Goal: Information Seeking & Learning: Learn about a topic

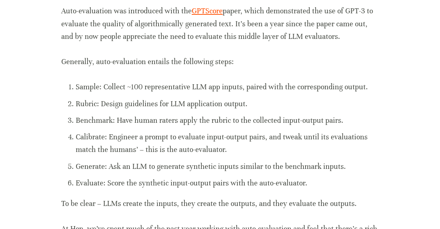
scroll to position [568, 0]
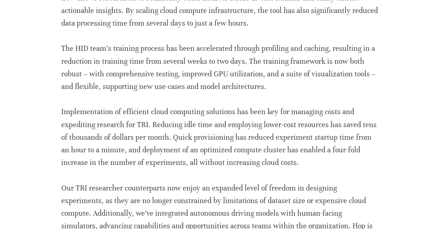
scroll to position [977, 0]
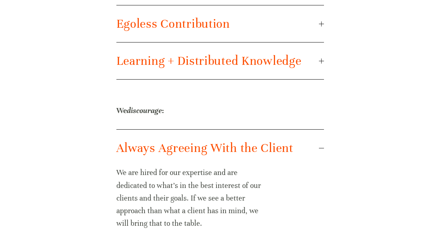
scroll to position [1307, 0]
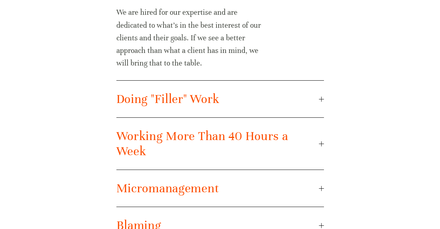
click at [155, 152] on span "Working More Than 40 Hours a Week" at bounding box center [217, 144] width 202 height 30
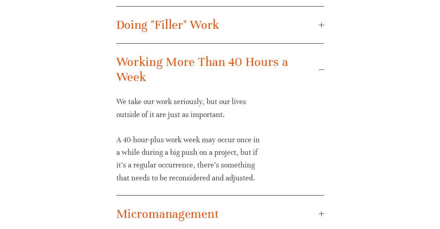
click at [214, 75] on span "Working More Than 40 Hours a Week" at bounding box center [217, 69] width 202 height 30
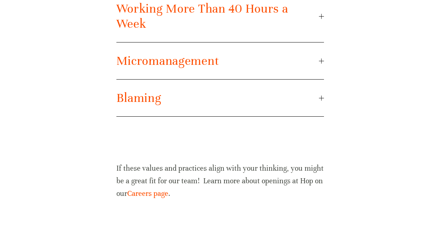
scroll to position [1365, 0]
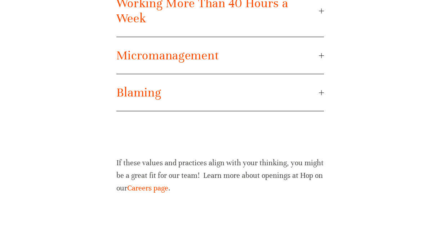
click at [200, 90] on span "Blaming" at bounding box center [217, 92] width 202 height 15
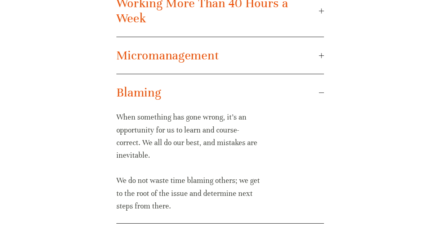
click at [200, 90] on span "Blaming" at bounding box center [217, 92] width 202 height 15
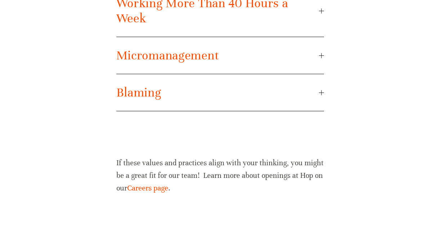
click at [220, 48] on span "Micromanagement" at bounding box center [217, 55] width 202 height 15
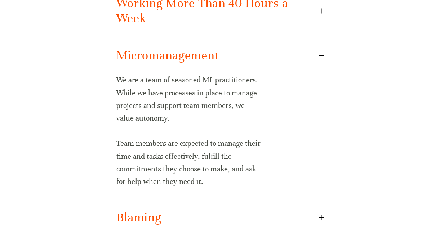
click at [220, 48] on span "Micromanagement" at bounding box center [217, 55] width 202 height 15
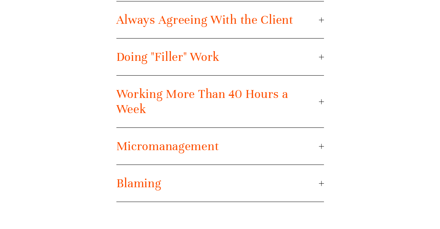
scroll to position [1231, 0]
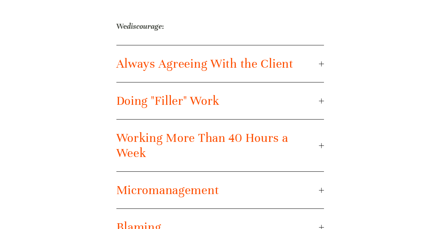
click at [201, 59] on span "Always Agreeing With the Client" at bounding box center [217, 63] width 202 height 15
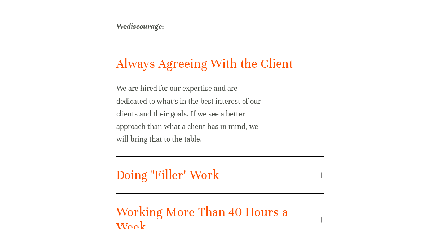
click at [201, 59] on span "Always Agreeing With the Client" at bounding box center [217, 63] width 202 height 15
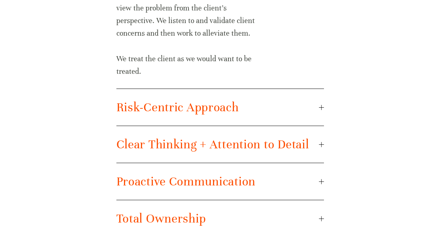
scroll to position [892, 0]
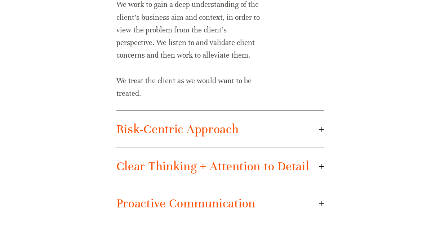
click at [166, 125] on span "Risk-Centric Approach" at bounding box center [217, 129] width 202 height 15
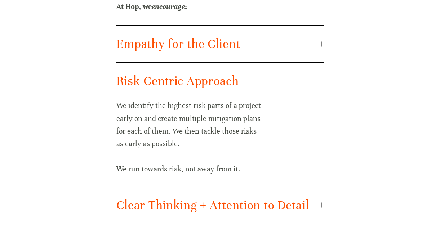
scroll to position [823, 0]
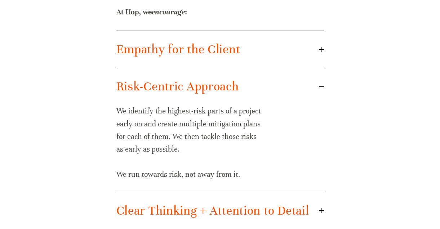
click at [205, 54] on span "Empathy for the Client" at bounding box center [217, 49] width 202 height 15
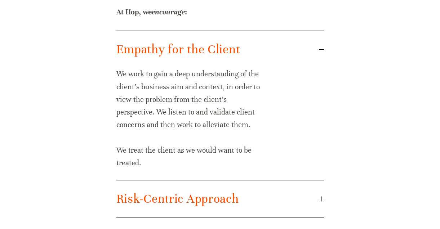
click at [205, 54] on span "Empathy for the Client" at bounding box center [217, 49] width 202 height 15
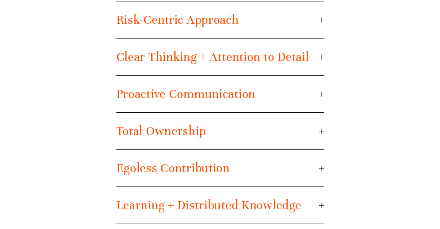
scroll to position [905, 0]
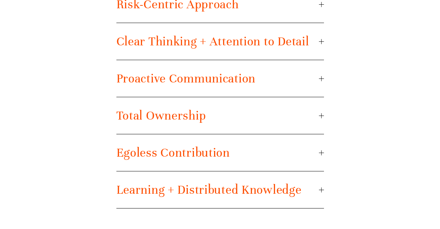
click at [204, 72] on span "Proactive Communication" at bounding box center [217, 78] width 202 height 15
